Goal: Task Accomplishment & Management: Complete application form

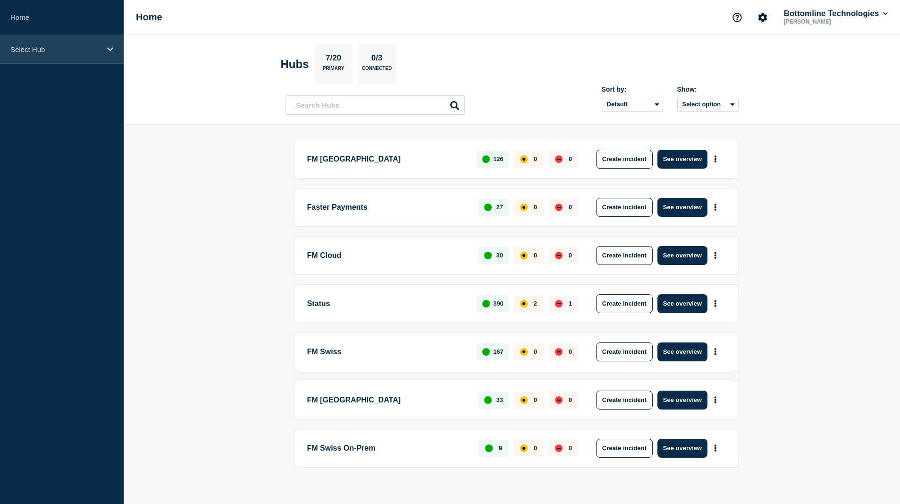
click at [32, 51] on p "Select Hub" at bounding box center [55, 49] width 91 height 8
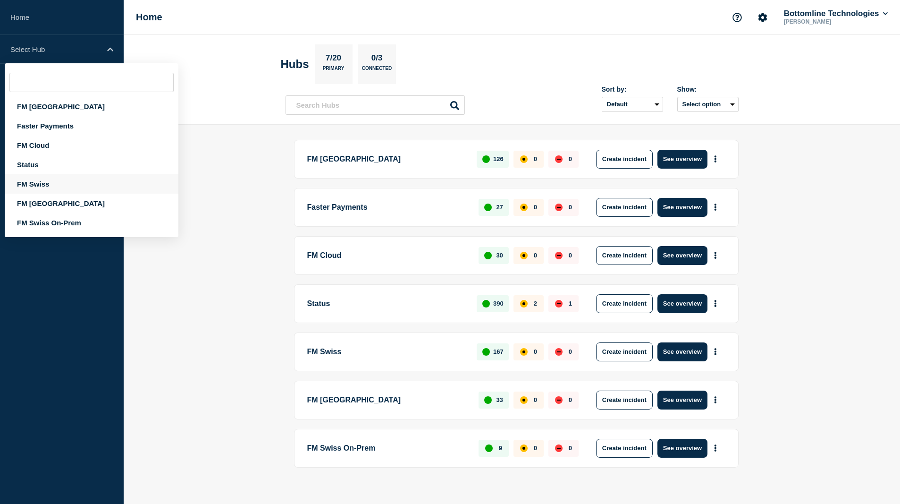
click at [40, 184] on div "FM Swiss" at bounding box center [92, 183] width 174 height 19
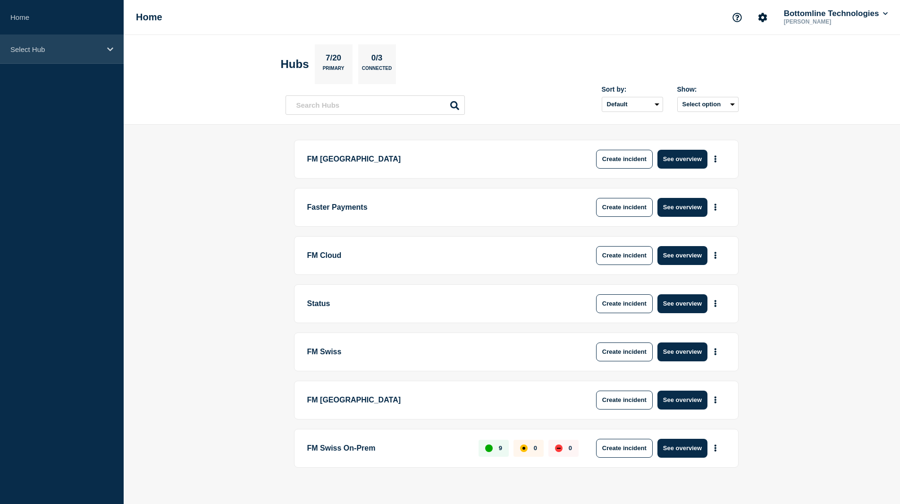
click at [50, 48] on p "Select Hub" at bounding box center [55, 49] width 91 height 8
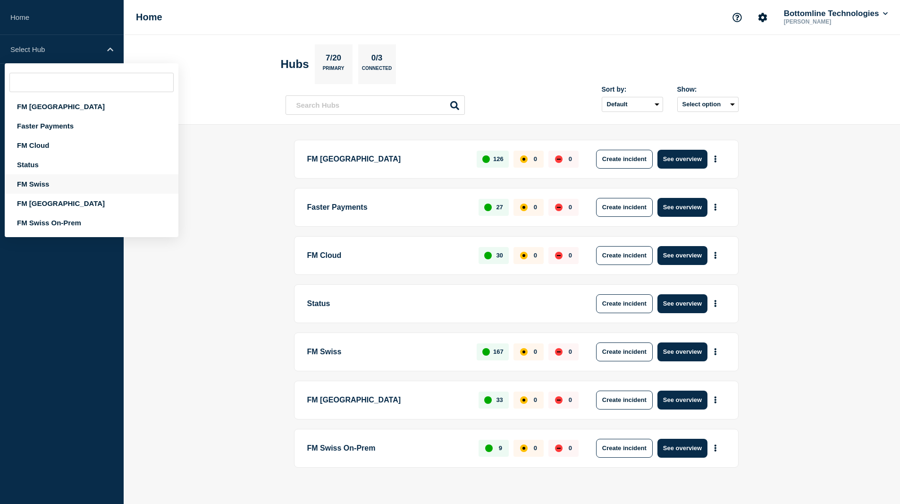
click at [47, 185] on div "FM Swiss" at bounding box center [92, 183] width 174 height 19
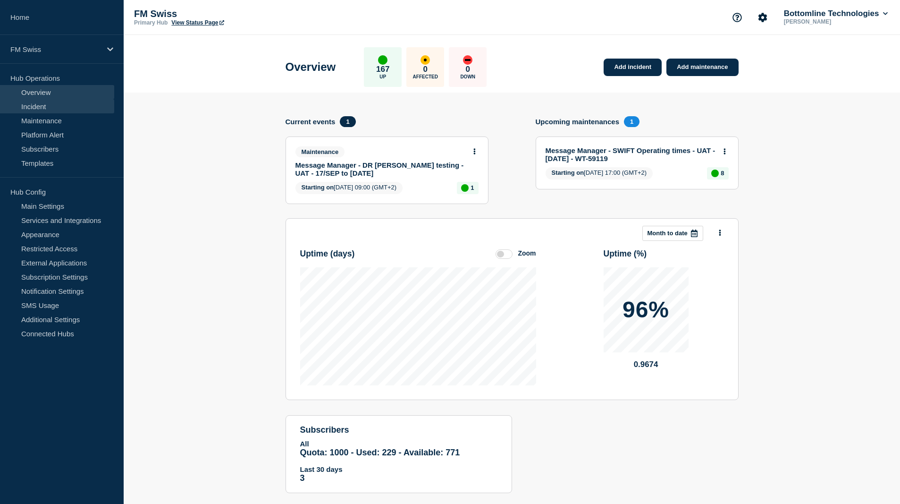
click at [43, 109] on link "Incident" at bounding box center [57, 106] width 114 height 14
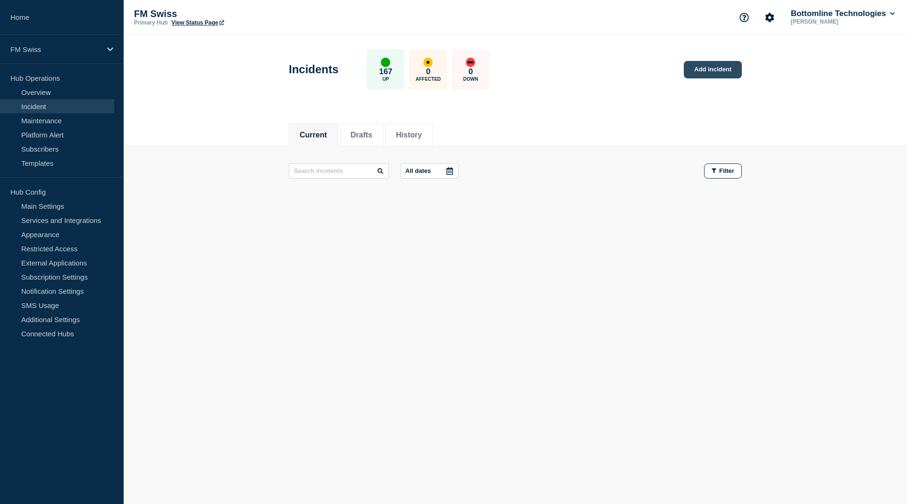
click at [706, 69] on link "Add incident" at bounding box center [713, 69] width 58 height 17
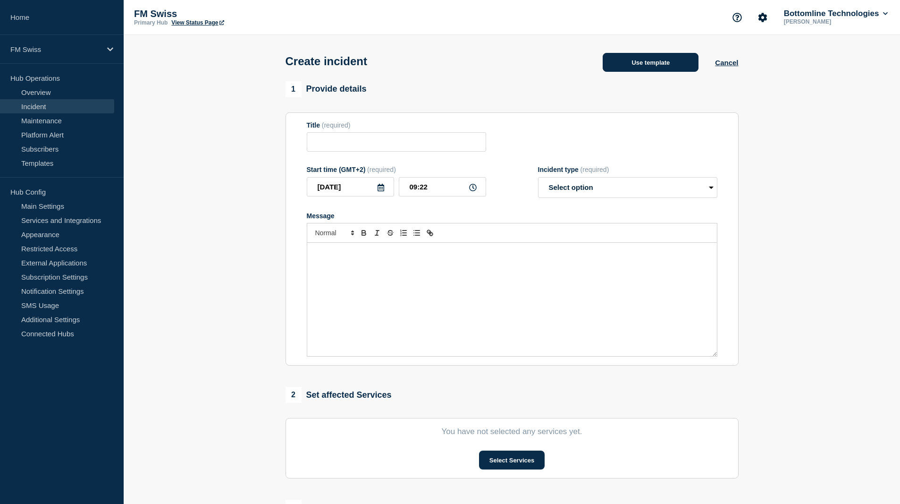
click at [670, 67] on button "Use template" at bounding box center [651, 62] width 96 height 19
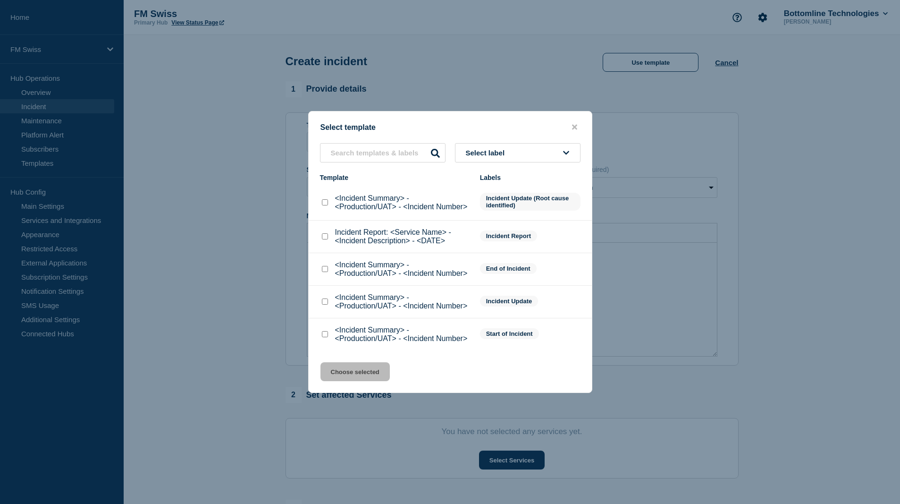
click at [325, 337] on input "<Incident Summary> - <Production/UAT> - <Incident Number> checkbox" at bounding box center [325, 334] width 6 height 6
checkbox input "true"
click at [335, 370] on button "Choose selected" at bounding box center [354, 371] width 69 height 19
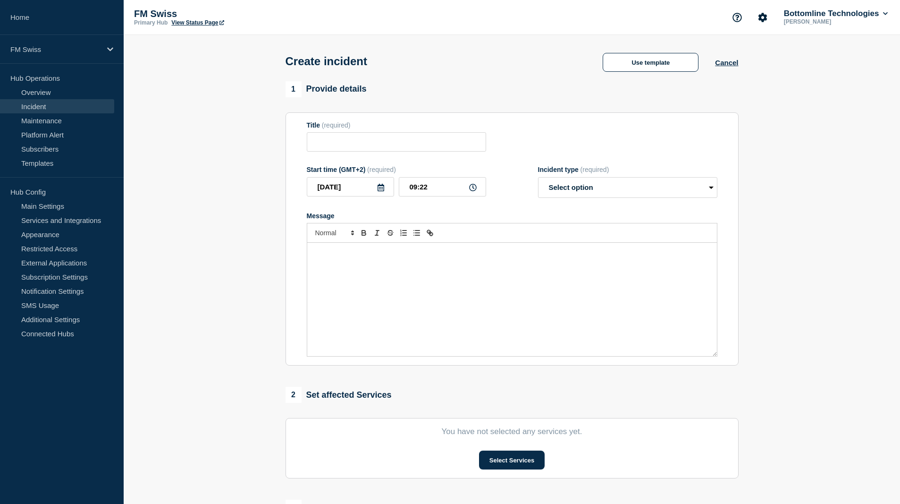
type input "<Incident Summary> - <Production/UAT> - <Incident Number>"
select select "identified"
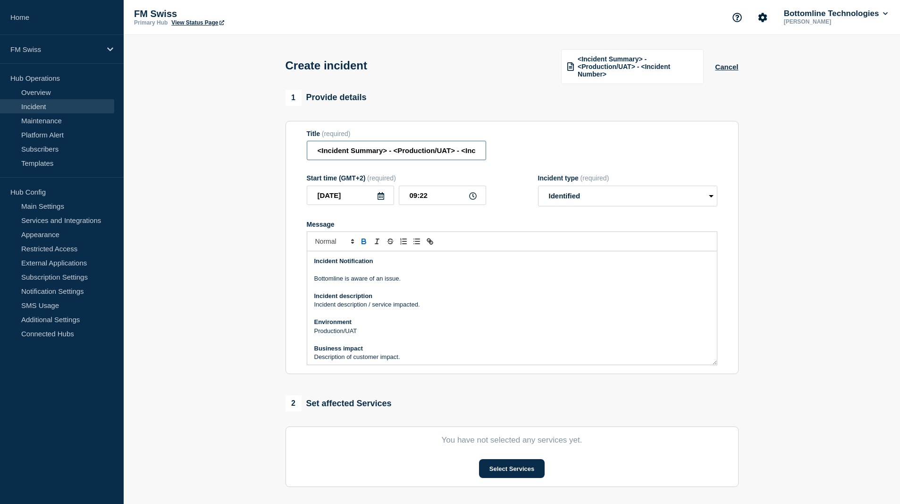
scroll to position [0, 50]
drag, startPoint x: 316, startPoint y: 151, endPoint x: 683, endPoint y: 150, distance: 367.6
click at [683, 150] on div "Title (required) <Incident Summary> - <Production/UAT> - <Incident Number>" at bounding box center [512, 145] width 411 height 31
type input "FMZ Bureau - Message Manager Production incident"
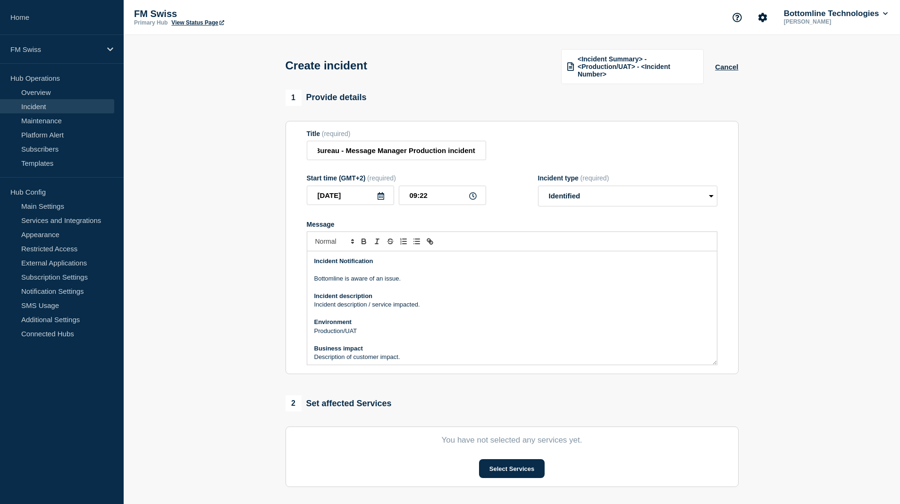
scroll to position [0, 0]
drag, startPoint x: 438, startPoint y: 303, endPoint x: 310, endPoint y: 303, distance: 128.4
click at [310, 303] on div "Incident Notification Bottomline is aware of an issue. Incident description Inc…" at bounding box center [512, 307] width 410 height 113
click at [386, 331] on p "Production/UAT" at bounding box center [511, 331] width 395 height 8
click at [512, 307] on p "Message Manager is currently impacted by a production incident" at bounding box center [511, 304] width 395 height 8
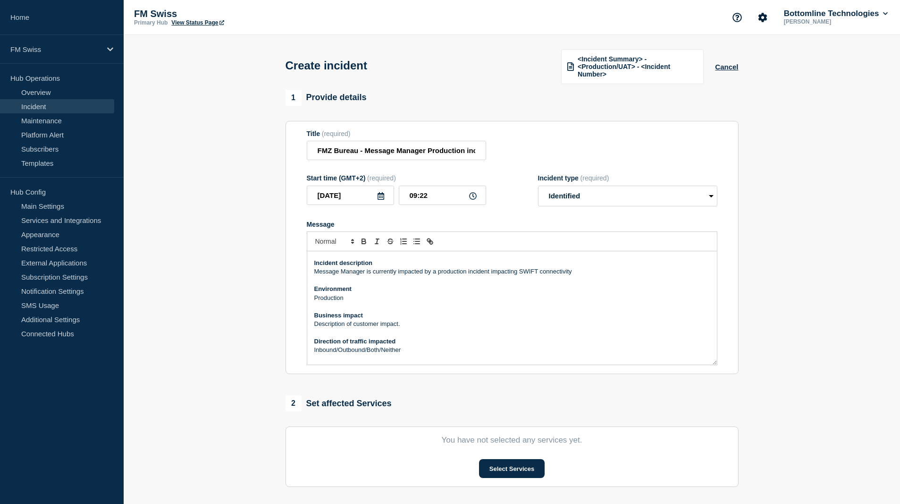
scroll to position [47, 0]
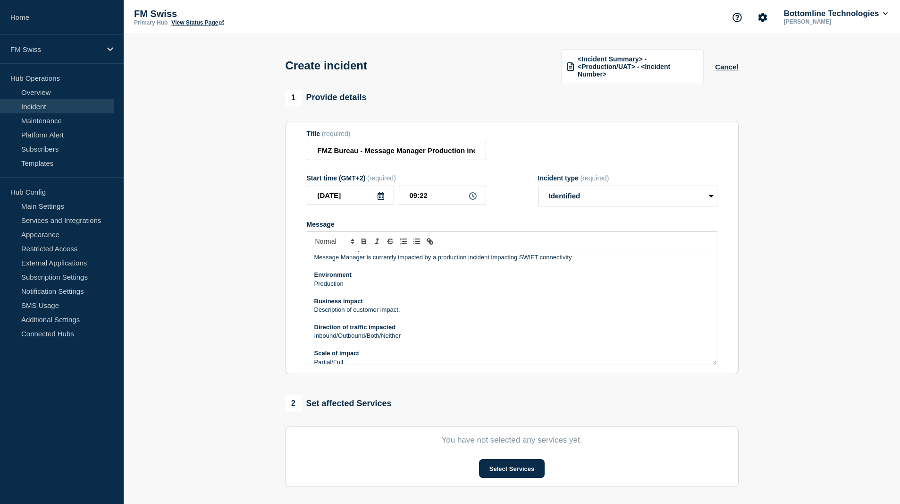
click at [406, 305] on p "Description of customer impact." at bounding box center [511, 309] width 395 height 8
drag, startPoint x: 413, startPoint y: 307, endPoint x: 294, endPoint y: 306, distance: 118.9
click at [294, 306] on section "Title (required) FMZ Bureau - Message Manager Production incident Start time (G…" at bounding box center [512, 247] width 453 height 253
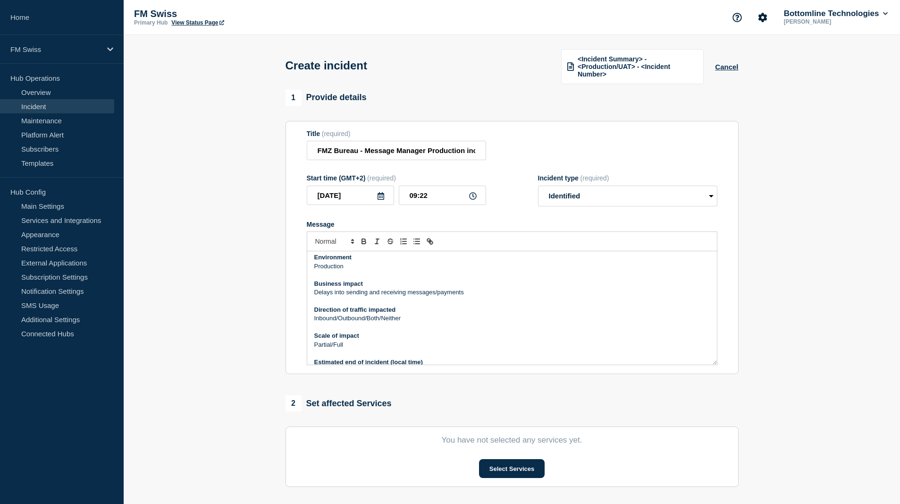
scroll to position [94, 0]
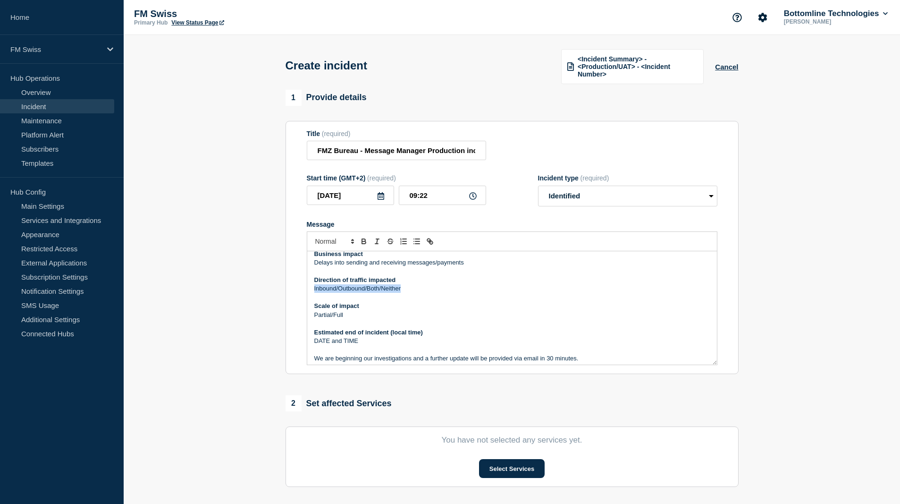
drag, startPoint x: 422, startPoint y: 288, endPoint x: 279, endPoint y: 287, distance: 143.0
click at [279, 287] on section "1 Provide details Title (required) FMZ Bureau - Message Manager Production inci…" at bounding box center [512, 360] width 776 height 540
click at [352, 316] on p "Partial/Full" at bounding box center [511, 315] width 395 height 8
drag, startPoint x: 342, startPoint y: 337, endPoint x: 298, endPoint y: 337, distance: 44.4
click at [298, 337] on section "Title (required) FMZ Bureau - Message Manager Production incident Start time (G…" at bounding box center [512, 247] width 453 height 253
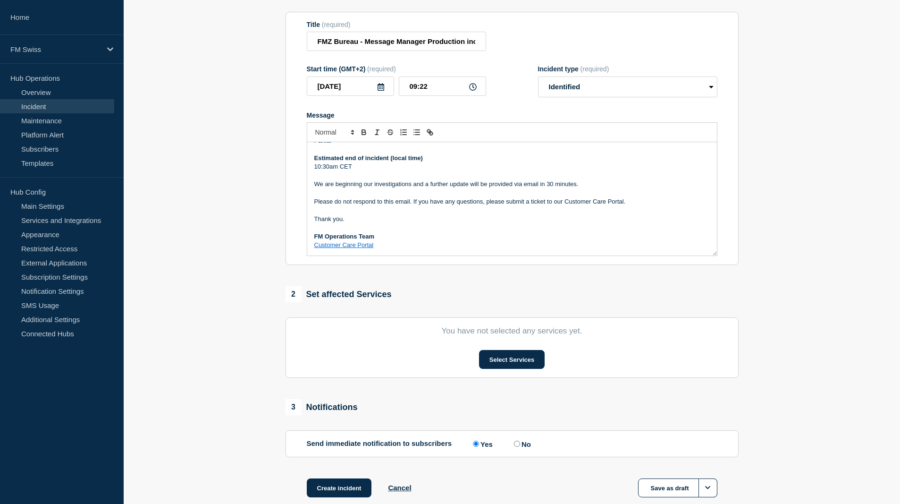
scroll to position [142, 0]
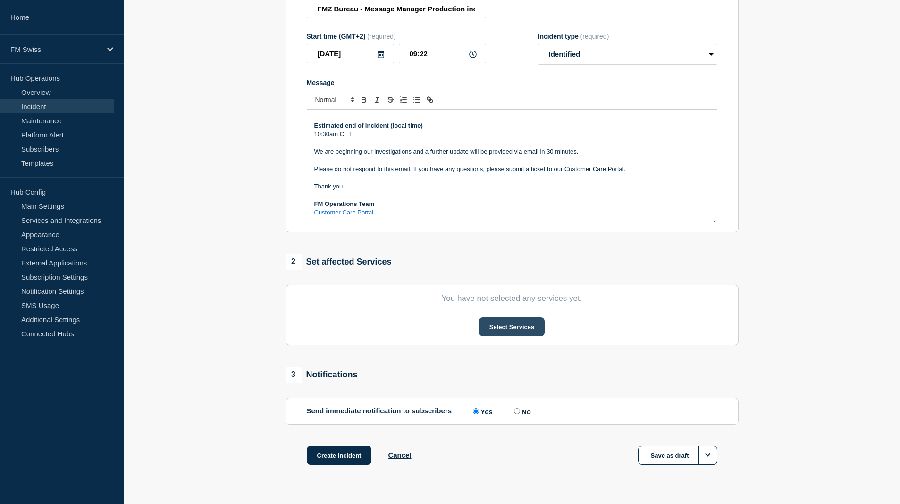
click at [514, 329] on button "Select Services" at bounding box center [512, 326] width 66 height 19
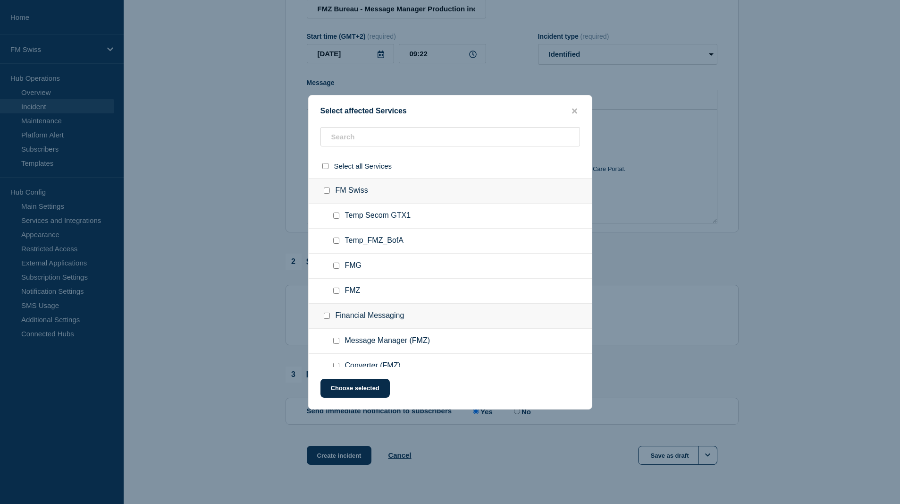
scroll to position [47, 0]
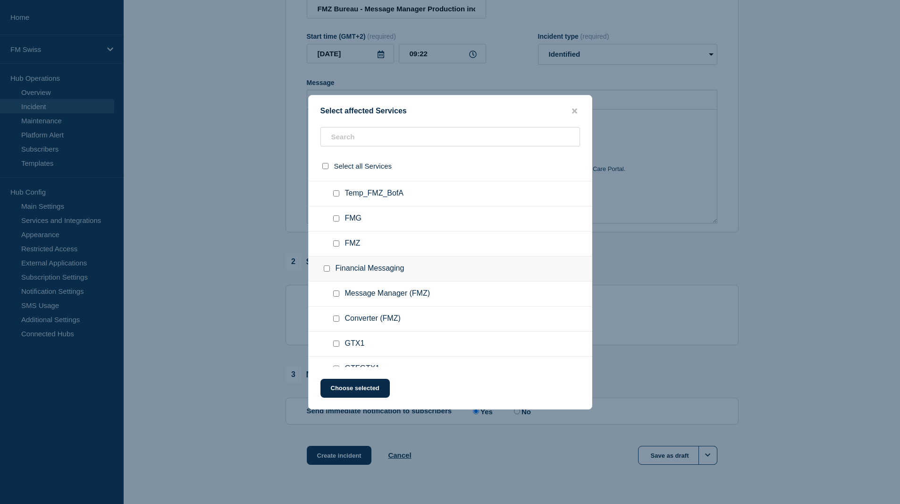
click at [336, 294] on input "Message Manager (FMZ) checkbox" at bounding box center [336, 293] width 6 height 6
checkbox input "true"
click at [366, 386] on button "Choose selected" at bounding box center [354, 387] width 69 height 19
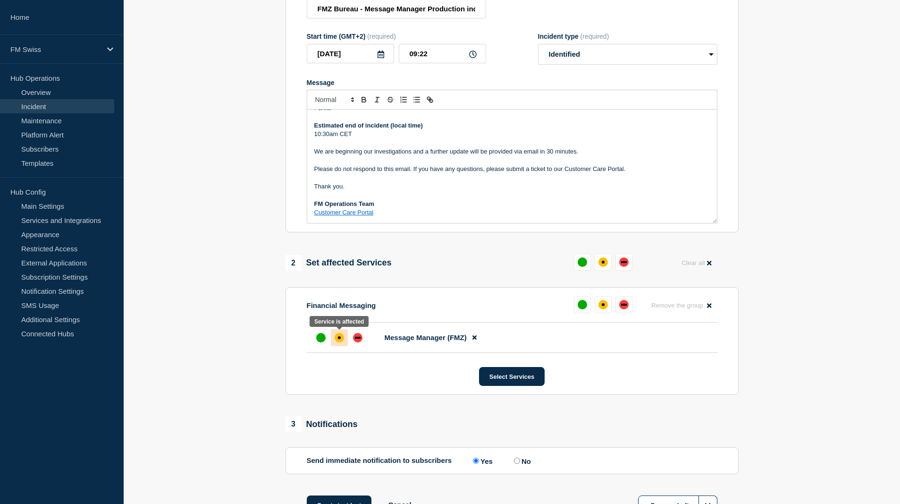
click at [345, 341] on div at bounding box center [339, 337] width 17 height 17
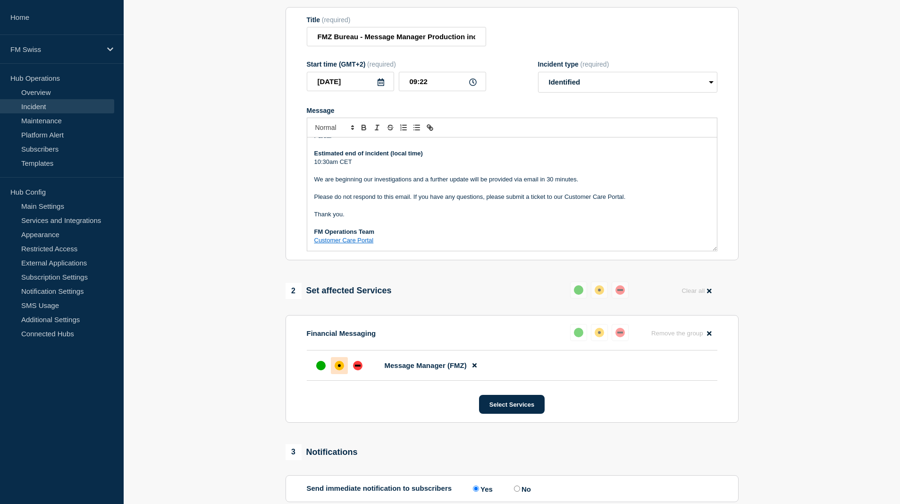
scroll to position [213, 0]
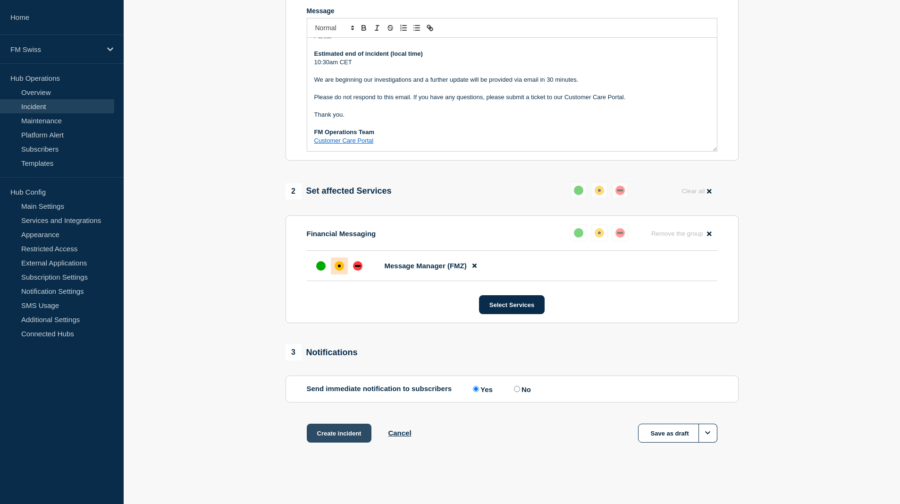
click at [328, 435] on button "Create incident" at bounding box center [339, 432] width 65 height 19
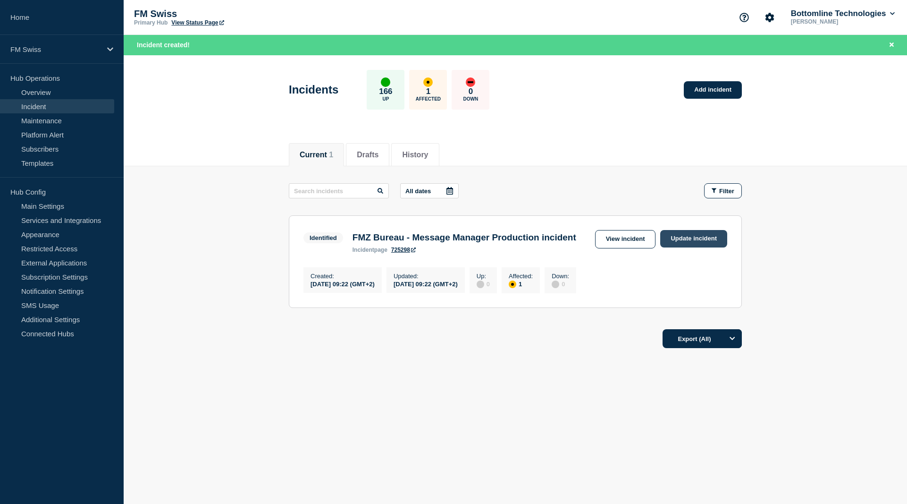
click at [693, 240] on link "Update incident" at bounding box center [693, 238] width 67 height 17
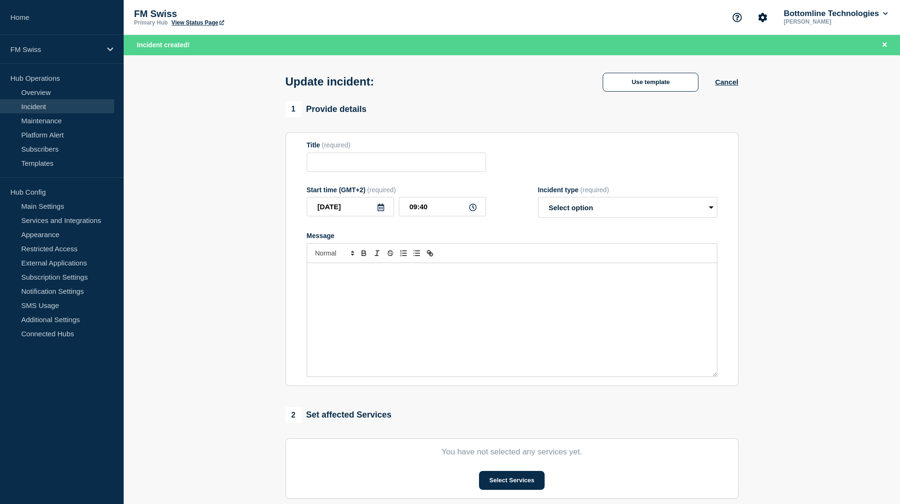
type input "FMZ Bureau - Message Manager Production incident"
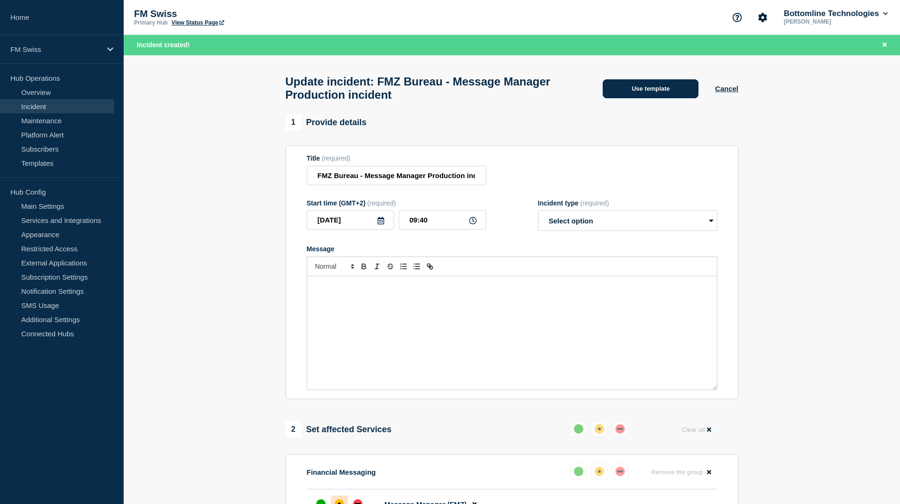
click at [643, 93] on button "Use template" at bounding box center [651, 88] width 96 height 19
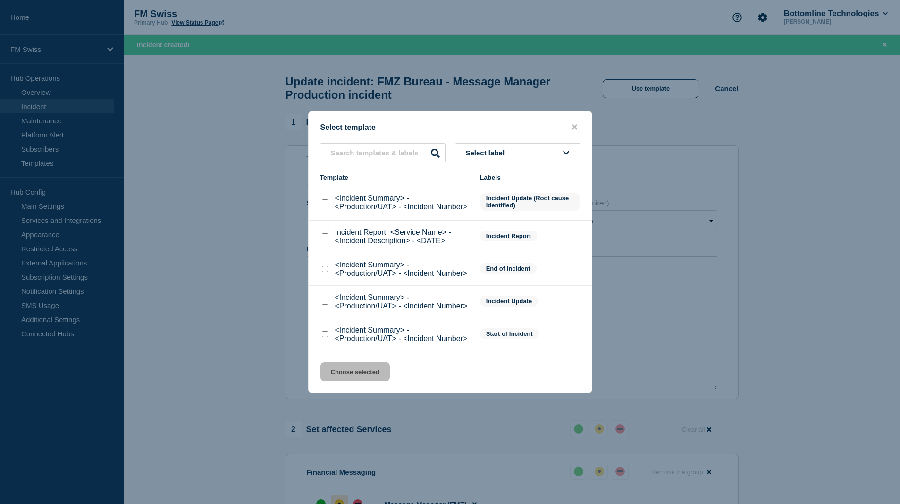
click at [325, 302] on input "<Incident Summary> - <Production/UAT> - <Incident Number> checkbox" at bounding box center [325, 301] width 6 height 6
checkbox input "true"
click at [344, 377] on button "Choose selected" at bounding box center [354, 371] width 69 height 19
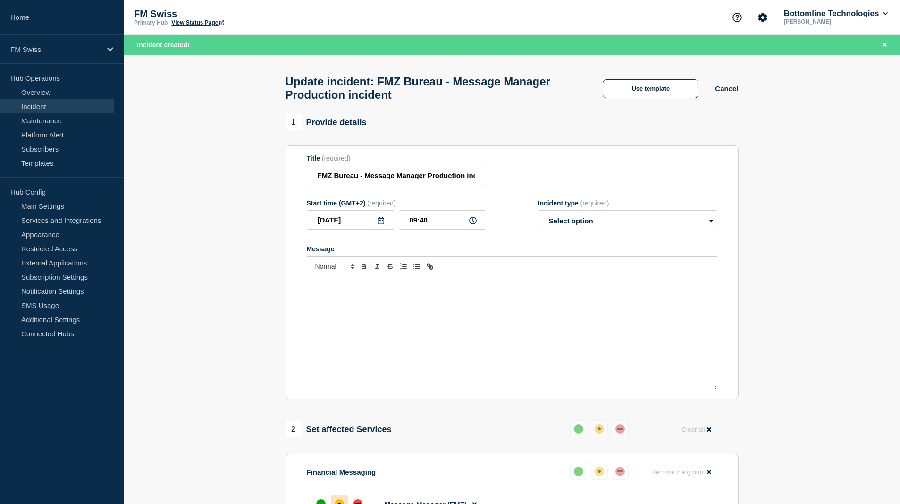
select select "investigating"
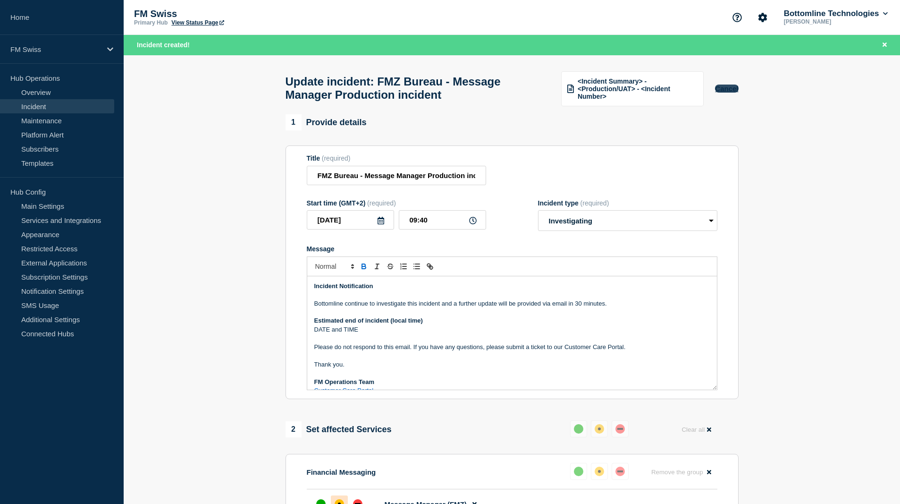
click at [723, 89] on button "Cancel" at bounding box center [726, 88] width 23 height 8
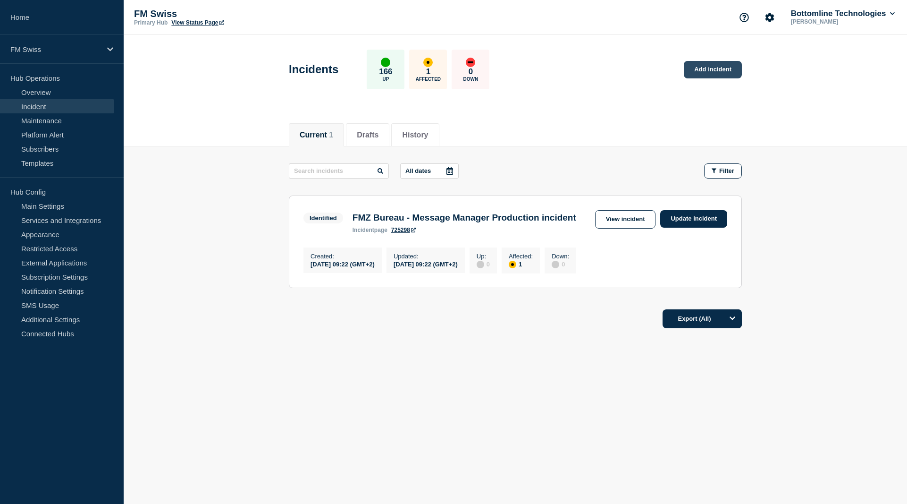
click at [712, 67] on link "Add incident" at bounding box center [713, 69] width 58 height 17
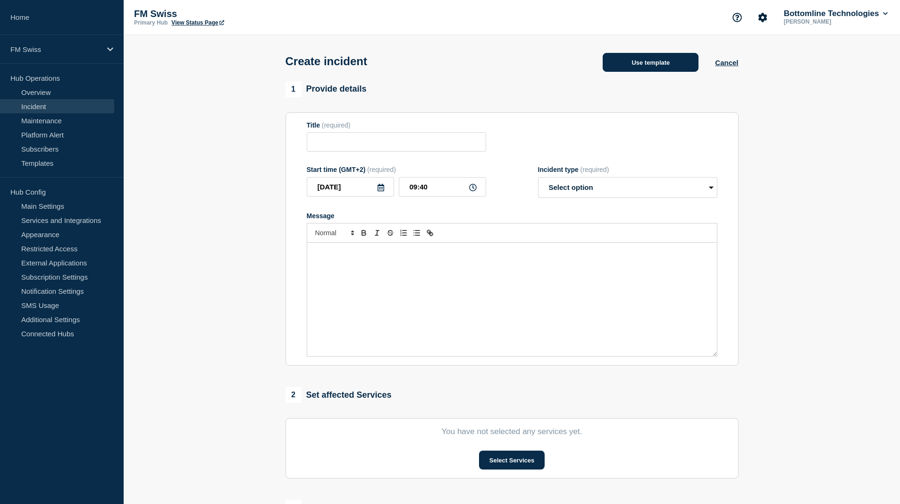
click at [625, 65] on button "Use template" at bounding box center [651, 62] width 96 height 19
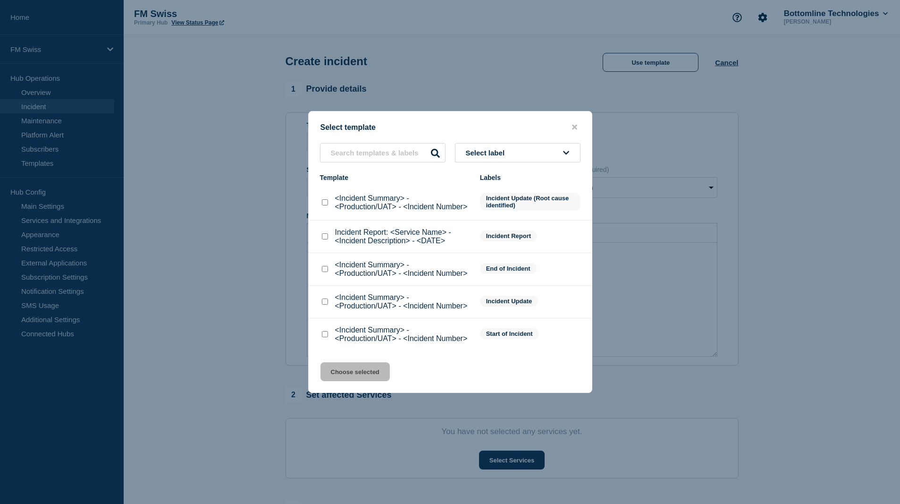
click at [323, 271] on input "<Incident Summary> - <Production/UAT> - <Incident Number> checkbox" at bounding box center [325, 269] width 6 height 6
checkbox input "true"
click at [351, 374] on button "Choose selected" at bounding box center [354, 371] width 69 height 19
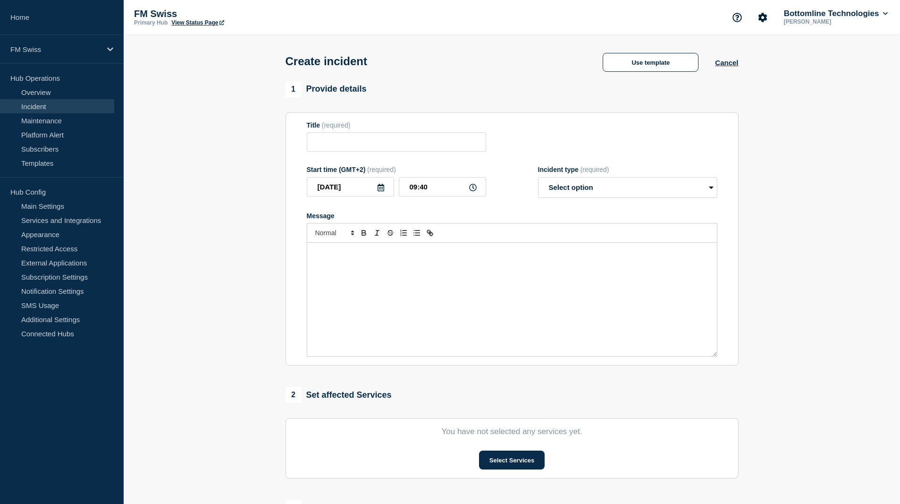
type input "<Incident Summary> - <Production/UAT> - <Incident Number>"
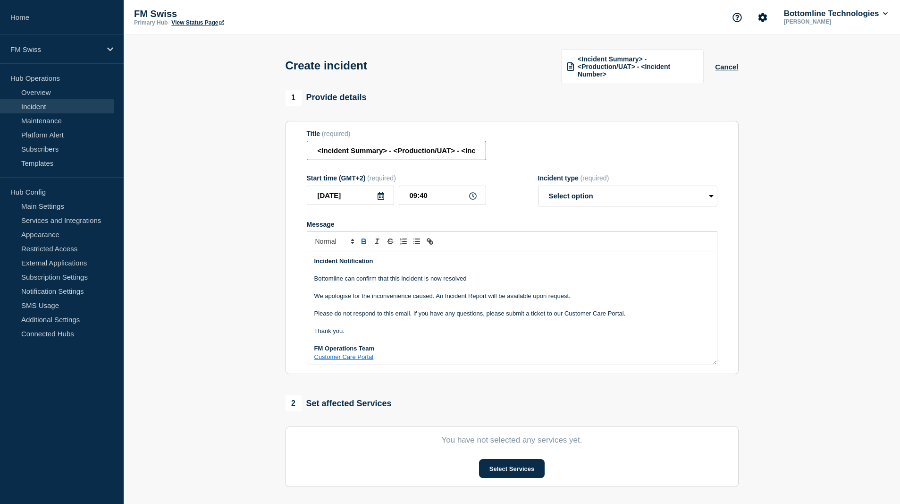
scroll to position [0, 50]
drag, startPoint x: 312, startPoint y: 149, endPoint x: 719, endPoint y: 151, distance: 406.3
click at [719, 151] on section "Title (required) <Incident Summary> - <Production/UAT> - <Incident Number> Star…" at bounding box center [512, 247] width 453 height 253
click at [353, 149] on input "Title" at bounding box center [396, 150] width 179 height 19
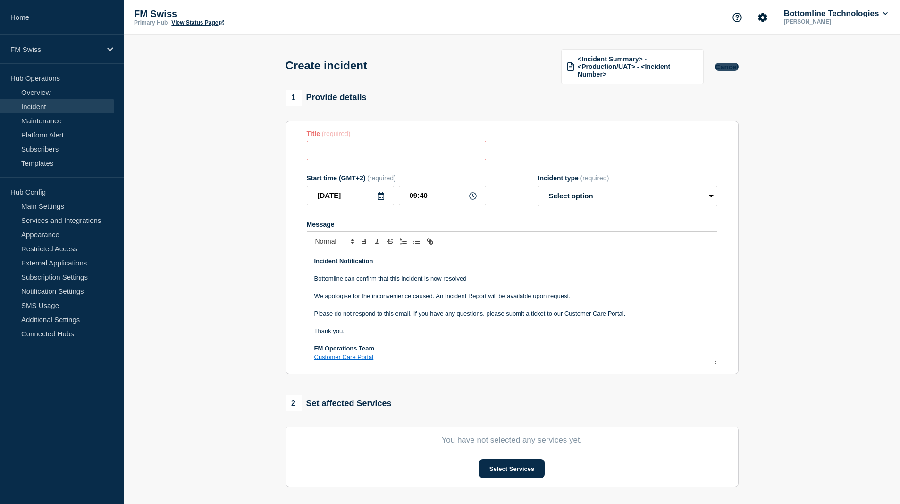
click at [726, 67] on button "Cancel" at bounding box center [726, 67] width 23 height 8
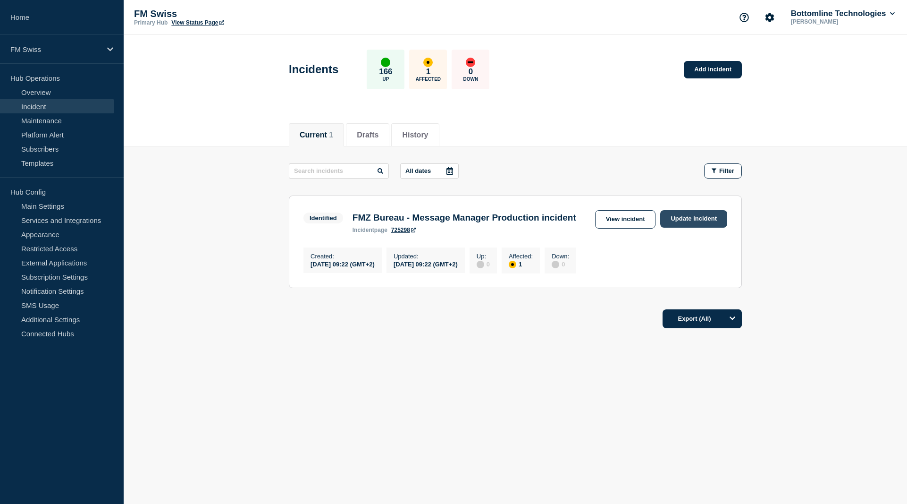
click at [699, 218] on link "Update incident" at bounding box center [693, 218] width 67 height 17
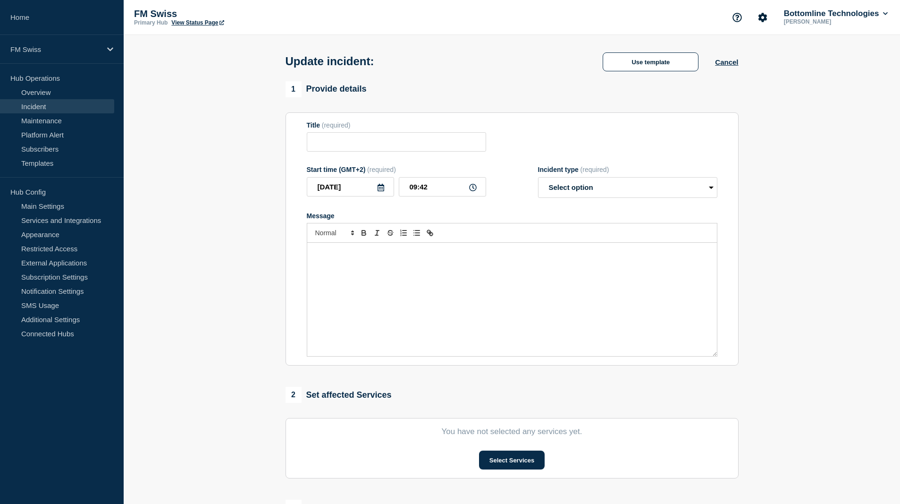
type input "FMZ Bureau - Message Manager Production incident"
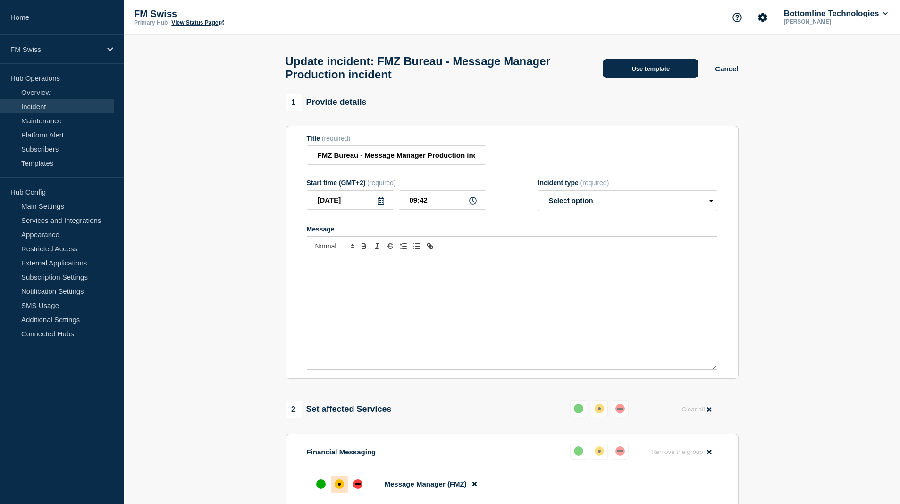
click at [631, 69] on button "Use template" at bounding box center [651, 68] width 96 height 19
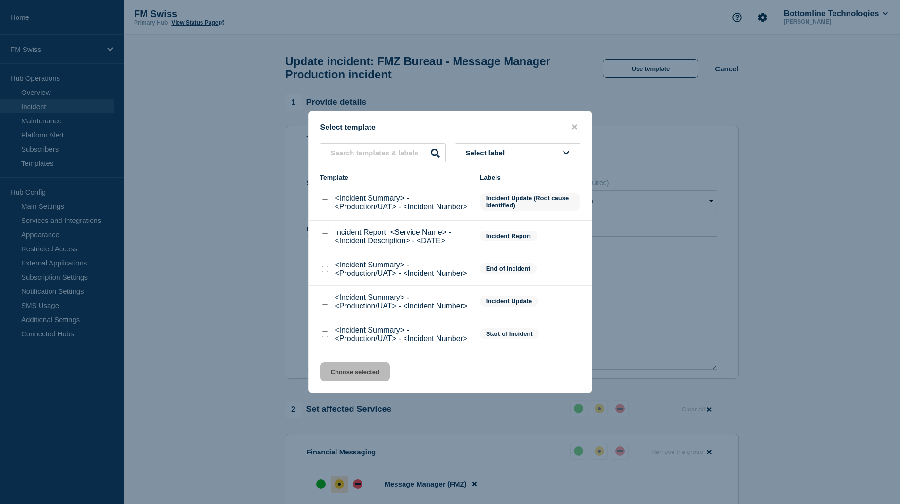
click at [324, 269] on input "<Incident Summary> - <Production/UAT> - <Incident Number> checkbox" at bounding box center [325, 269] width 6 height 6
checkbox input "true"
click at [344, 371] on button "Choose selected" at bounding box center [354, 371] width 69 height 19
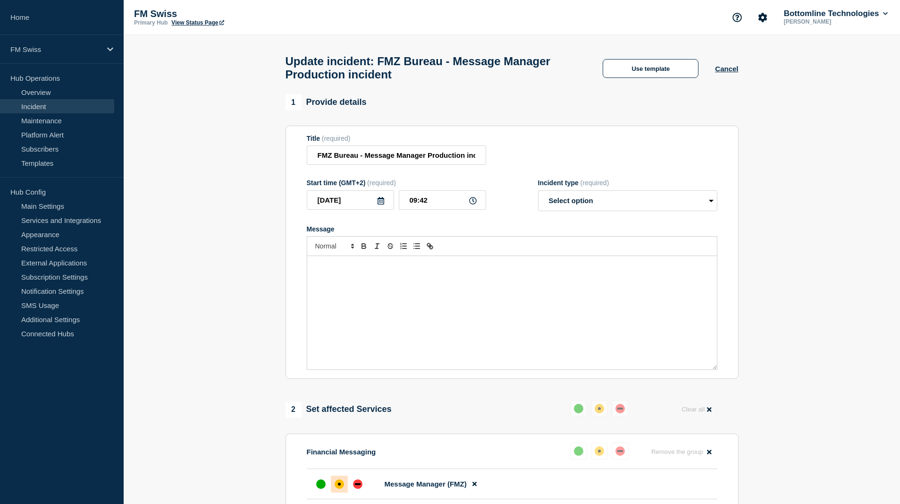
select select "resolved"
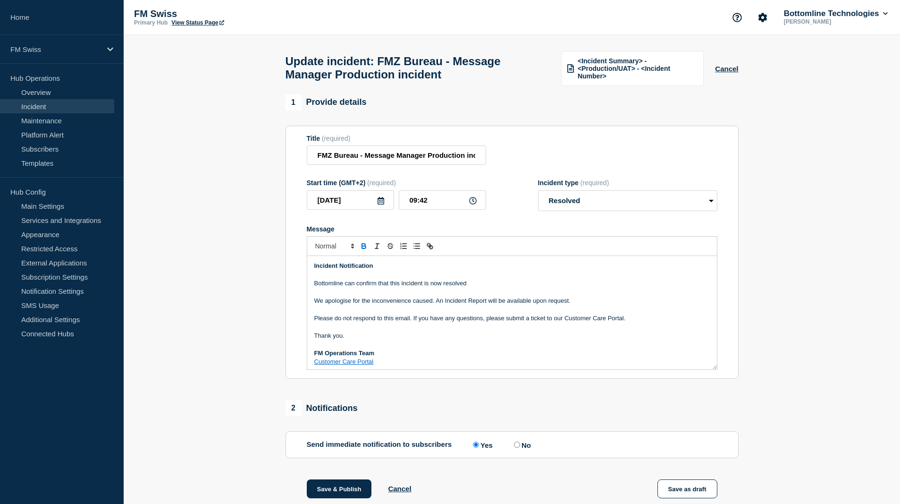
click at [492, 287] on p "Bottomline can confirm that this incident is now resolved" at bounding box center [511, 283] width 395 height 8
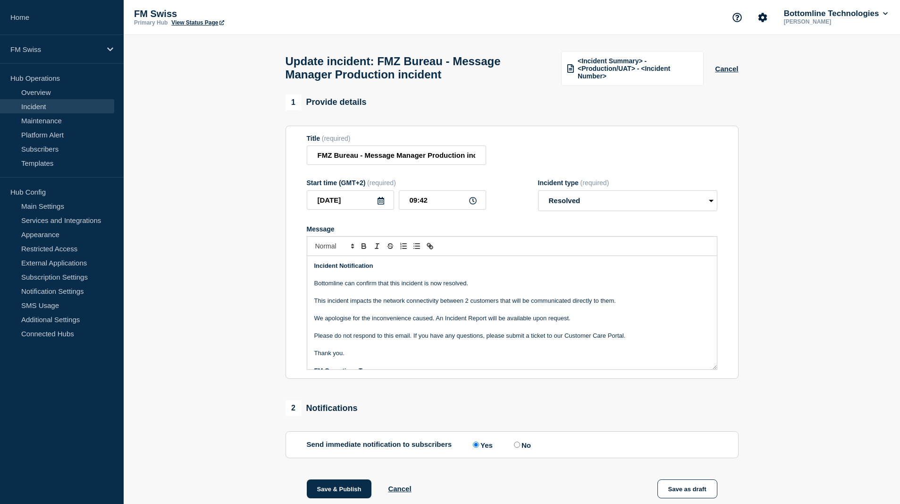
drag, startPoint x: 640, startPoint y: 303, endPoint x: 312, endPoint y: 304, distance: 328.0
click at [312, 304] on div "Incident Notification Bottomline can confirm that this incident is now resolved…" at bounding box center [512, 312] width 410 height 113
click at [446, 337] on p "Please do not respond to this email. If you have any questions, please submit a…" at bounding box center [511, 335] width 395 height 8
click at [442, 321] on p "We apologize for the inconvenience caused. An Incident Report will be available…" at bounding box center [511, 318] width 395 height 8
click at [612, 321] on p "We apologize for the inconvenience caused. An Incident Report will be available…" at bounding box center [511, 318] width 395 height 8
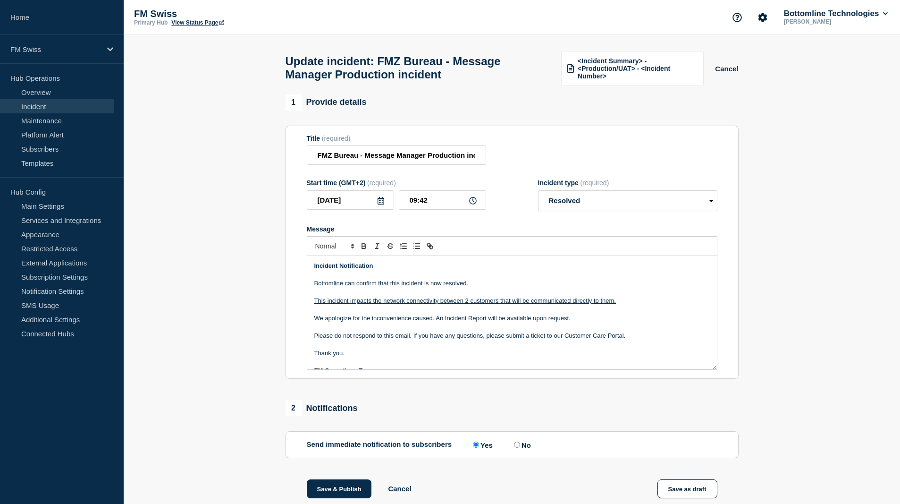
click at [492, 286] on p "Bottomline can confirm that this incident is now resolved." at bounding box center [511, 283] width 395 height 8
click at [437, 322] on p "We apologize for the inconvenience caused. An Incident Report will be available…" at bounding box center [511, 318] width 395 height 8
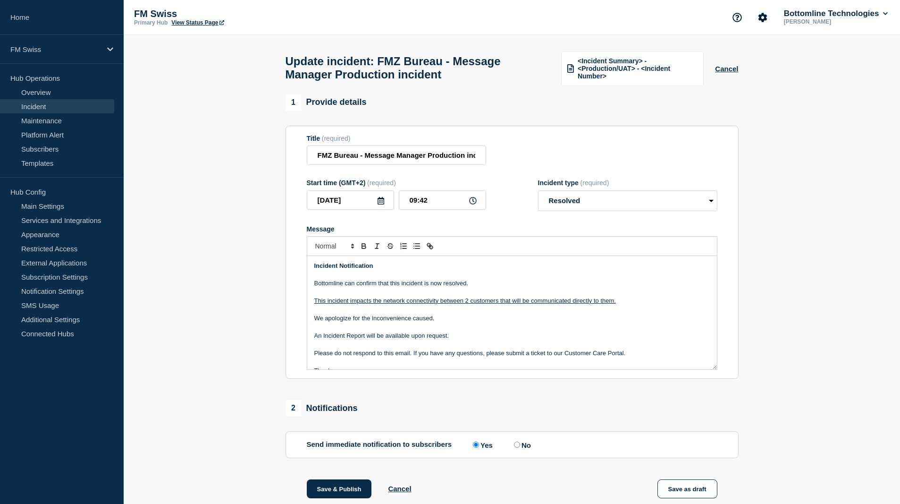
click at [536, 303] on u "This incident impacts the network connectivity between 2 customers that will be…" at bounding box center [465, 300] width 302 height 7
click at [592, 303] on u "This incident impacts the network connectivity between 2 customers that will be…" at bounding box center [458, 300] width 288 height 7
click at [533, 348] on p "Message" at bounding box center [511, 344] width 395 height 8
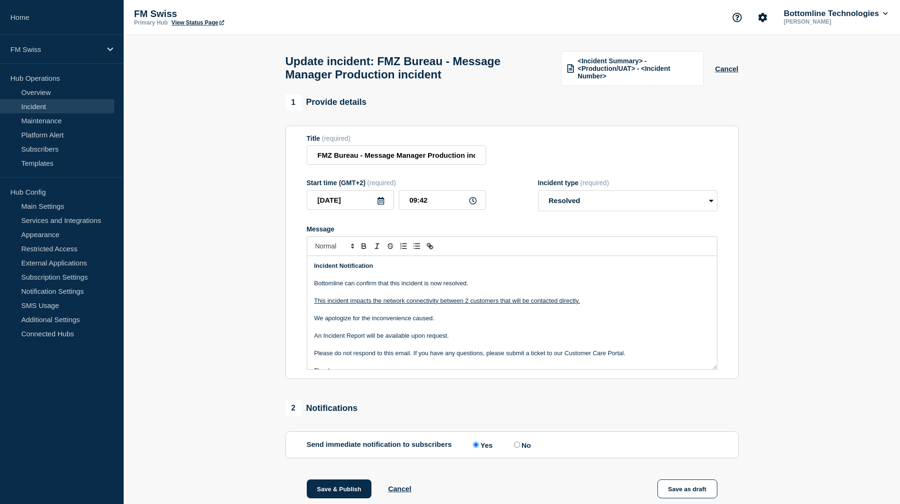
click at [484, 331] on p "Message" at bounding box center [511, 326] width 395 height 8
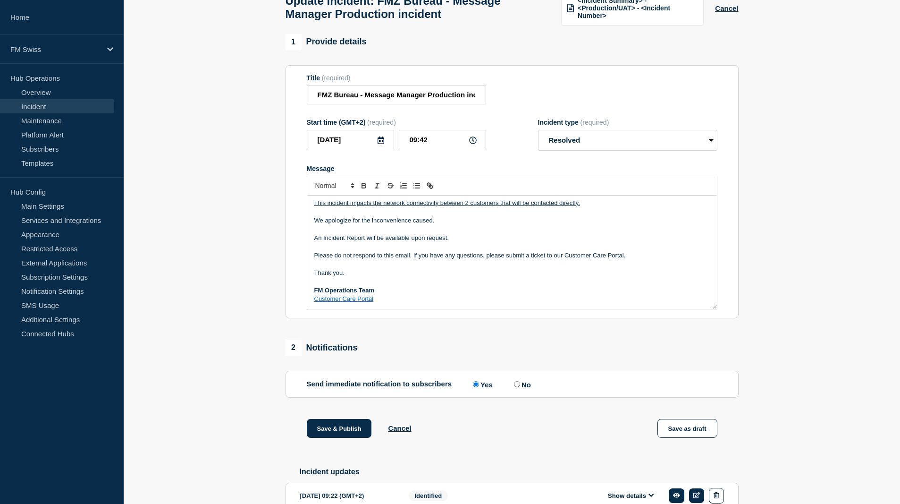
scroll to position [116, 0]
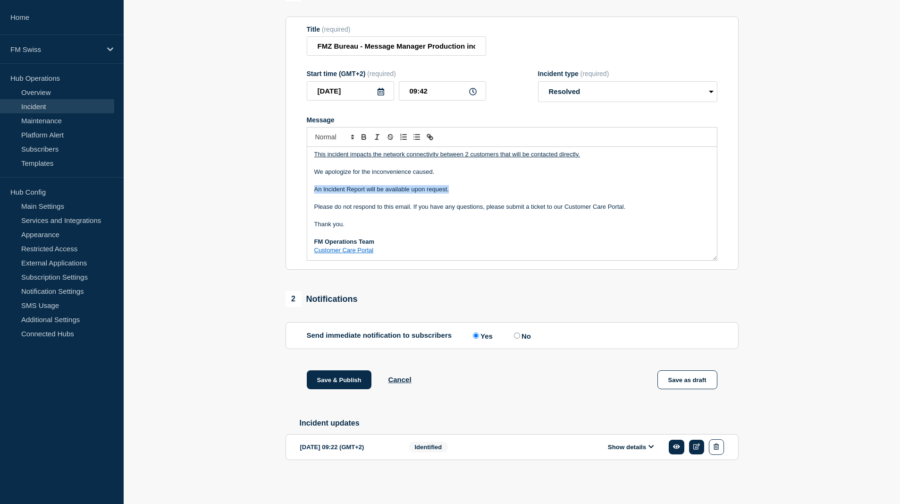
drag, startPoint x: 463, startPoint y: 187, endPoint x: 291, endPoint y: 184, distance: 171.8
click at [291, 184] on section "Title (required) FMZ Bureau - Message Manager Production incident Start time (G…" at bounding box center [512, 143] width 453 height 253
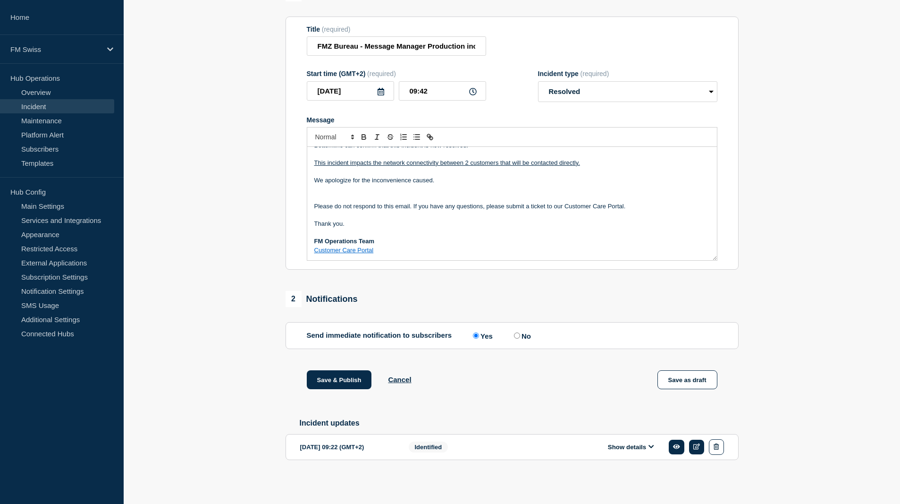
scroll to position [20, 0]
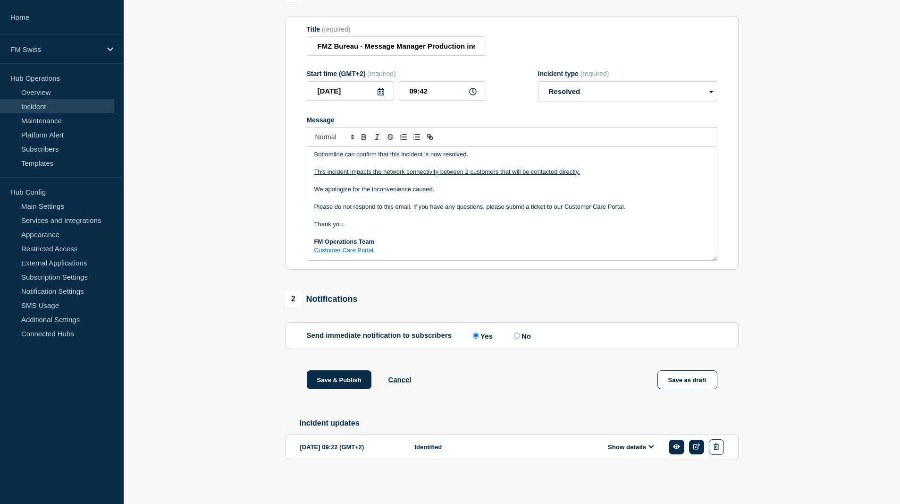
click at [456, 194] on p "Message" at bounding box center [511, 197] width 395 height 8
click at [631, 205] on p "Please do not respond to this email. If you have any questions, please submit a…" at bounding box center [511, 206] width 395 height 8
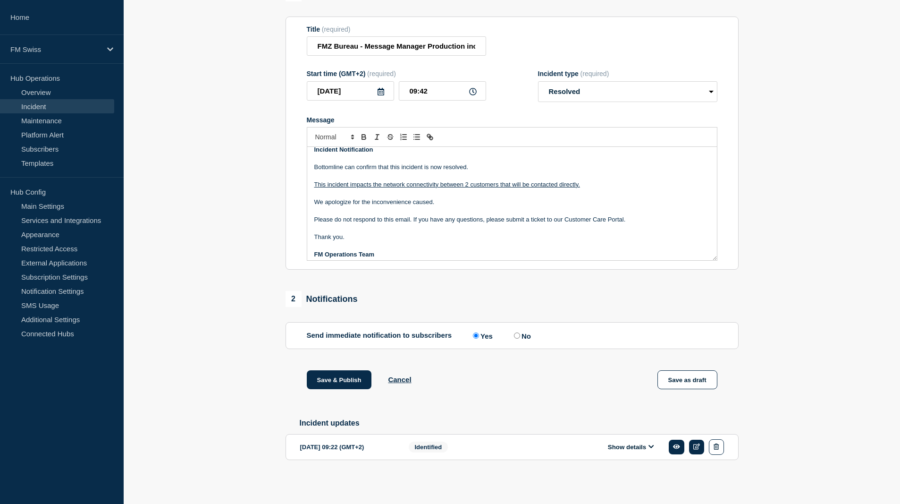
scroll to position [0, 0]
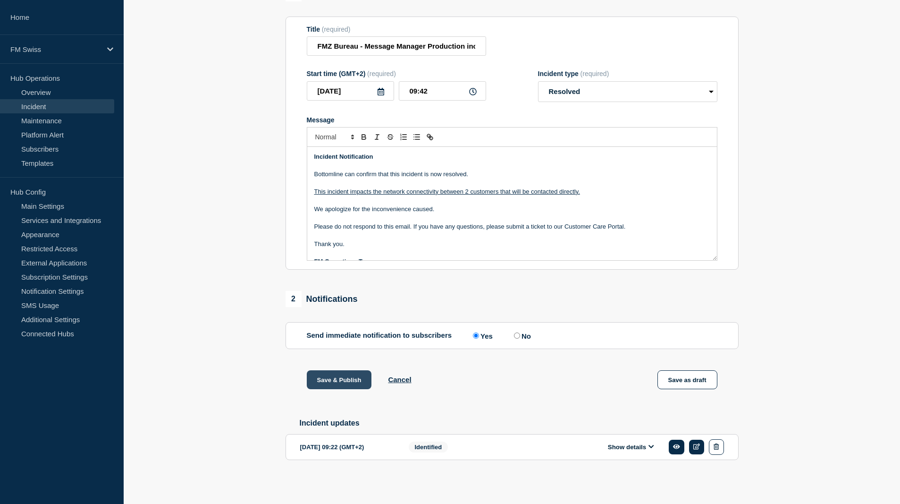
click at [329, 376] on button "Save & Publish" at bounding box center [339, 379] width 65 height 19
